Goal: Find specific page/section: Find specific page/section

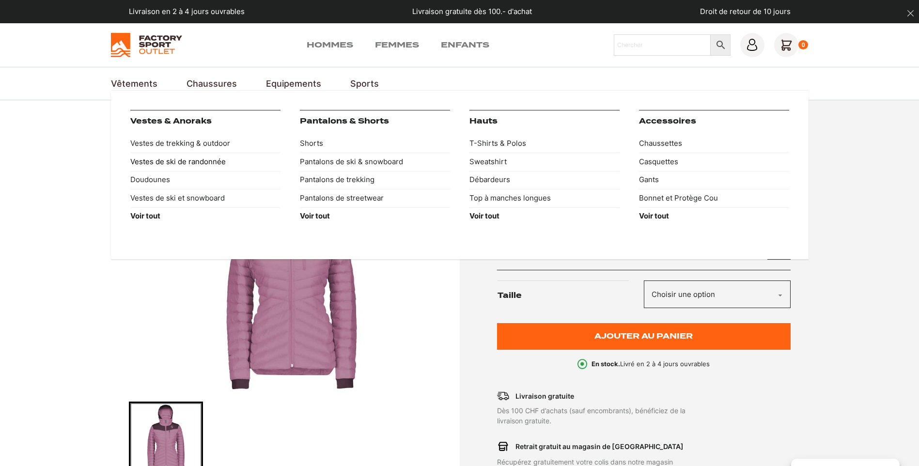
click at [180, 163] on link "Vestes de ski de randonnée" at bounding box center [205, 162] width 150 height 18
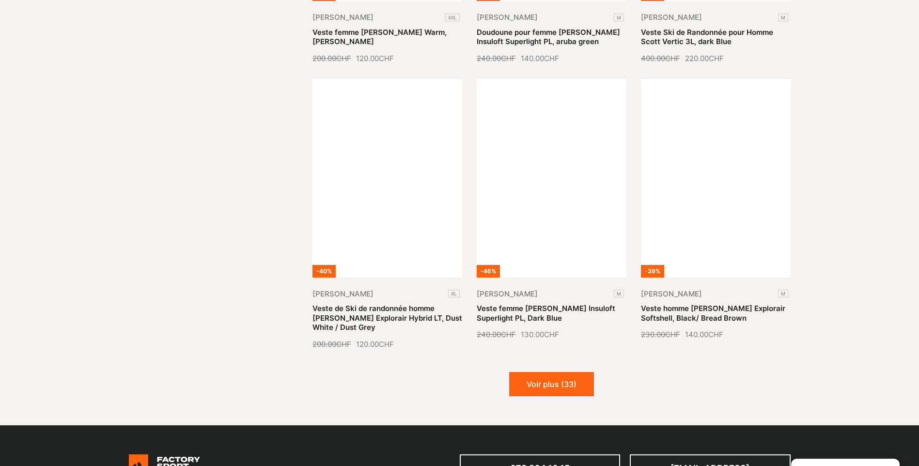
scroll to position [1162, 0]
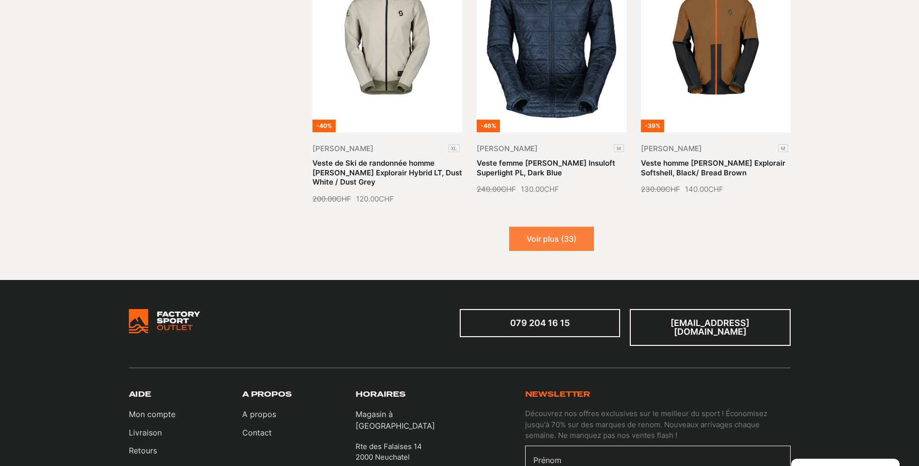
click at [571, 240] on button "Voir plus (33)" at bounding box center [551, 239] width 85 height 24
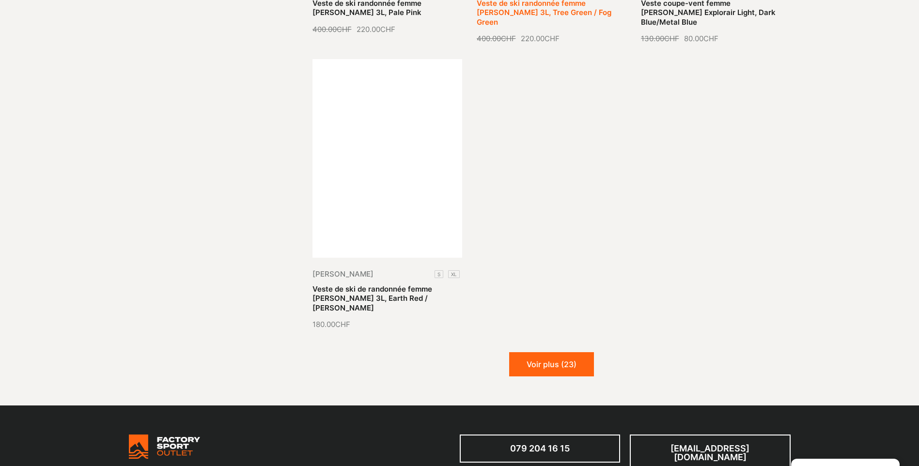
scroll to position [2228, 0]
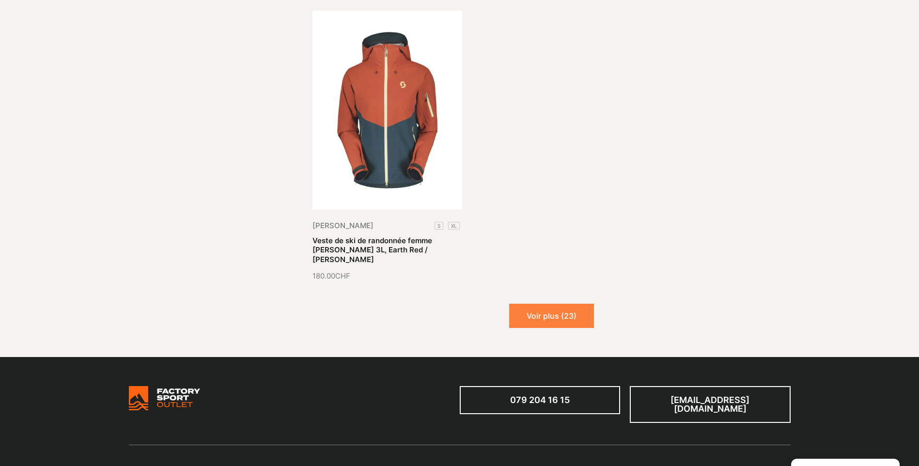
click at [555, 304] on button "Voir plus (23)" at bounding box center [551, 316] width 85 height 24
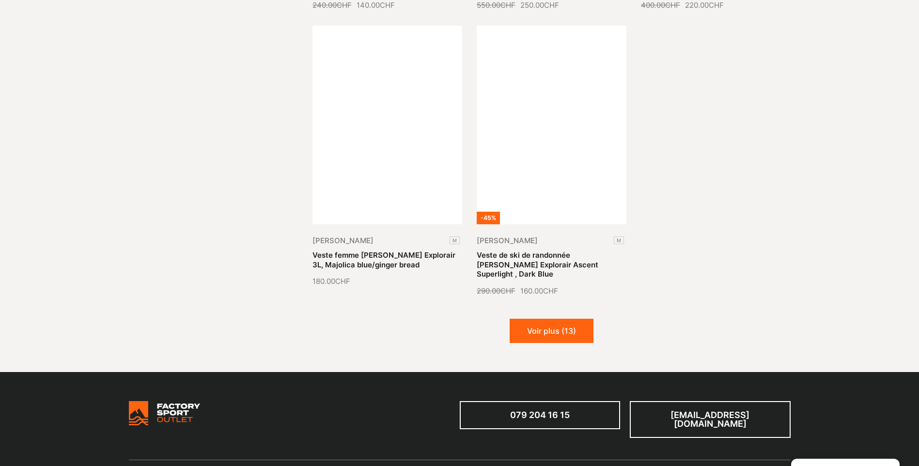
scroll to position [3148, 0]
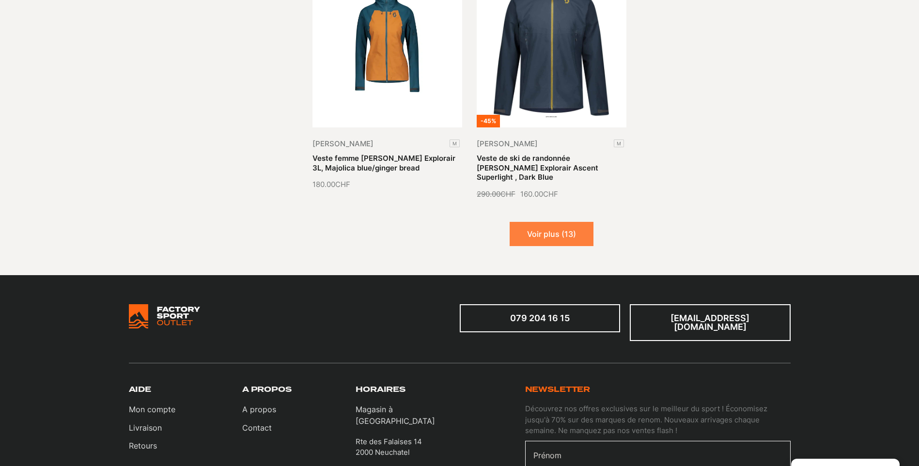
click at [575, 222] on button "Voir plus (13)" at bounding box center [552, 234] width 84 height 24
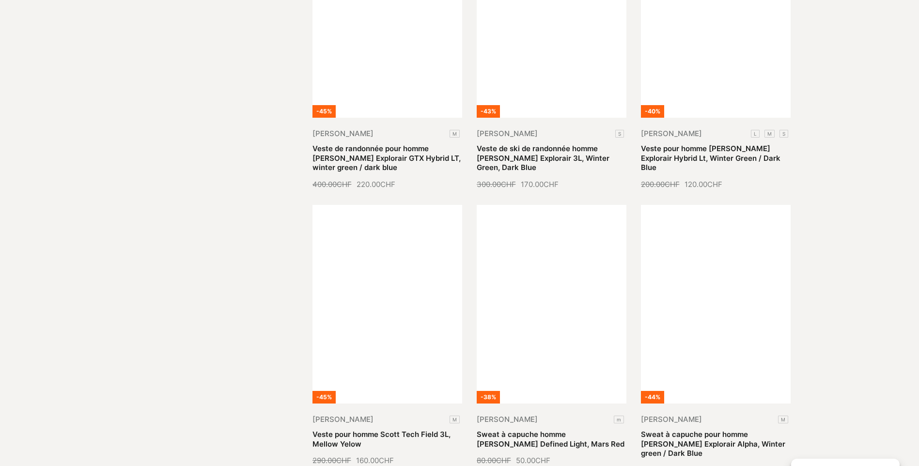
scroll to position [3923, 0]
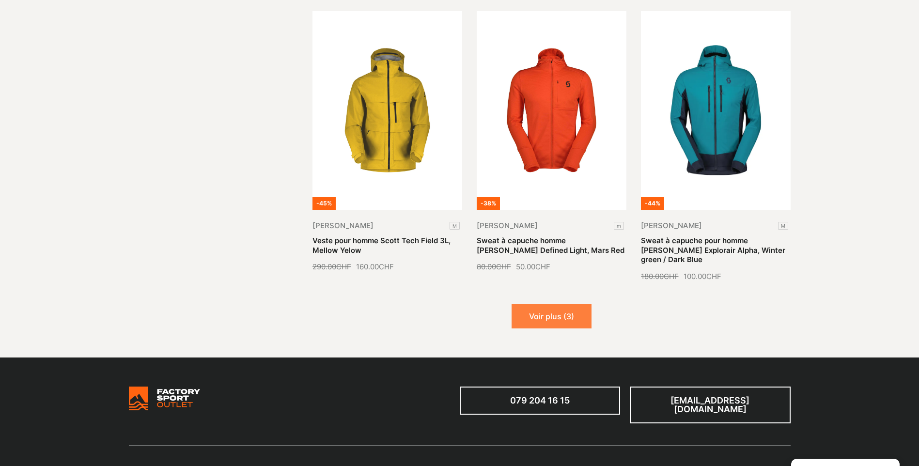
click at [547, 304] on button "Voir plus (3)" at bounding box center [551, 316] width 80 height 24
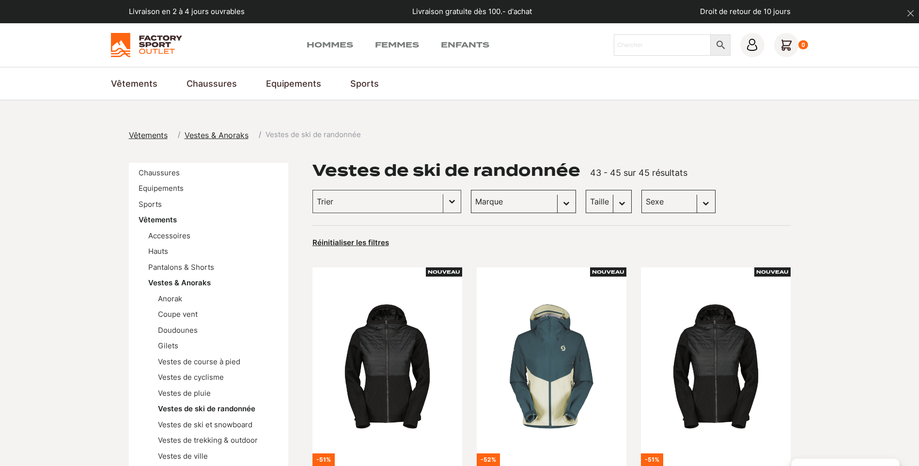
scroll to position [48, 0]
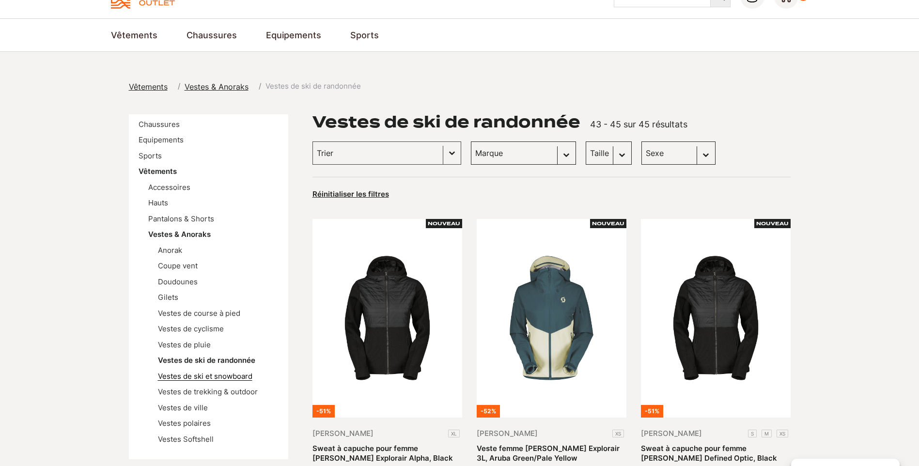
click at [243, 373] on link "Vestes de ski et snowboard" at bounding box center [205, 376] width 94 height 9
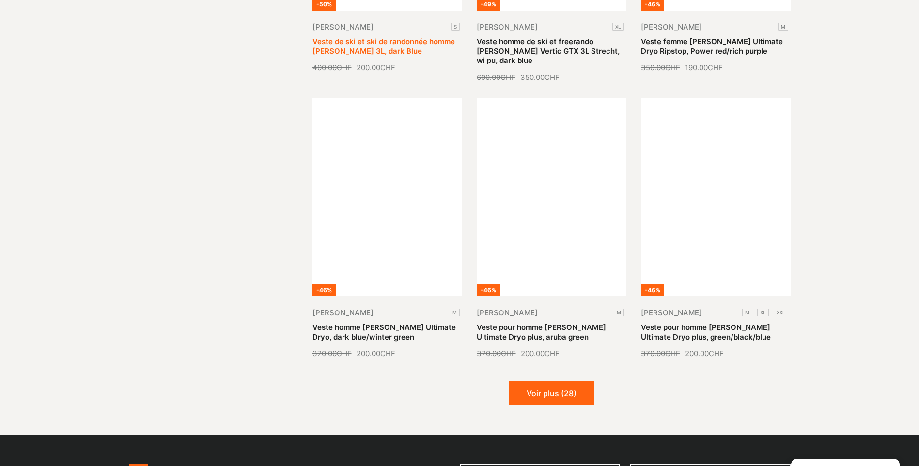
scroll to position [969, 0]
